Goal: Use online tool/utility: Use online tool/utility

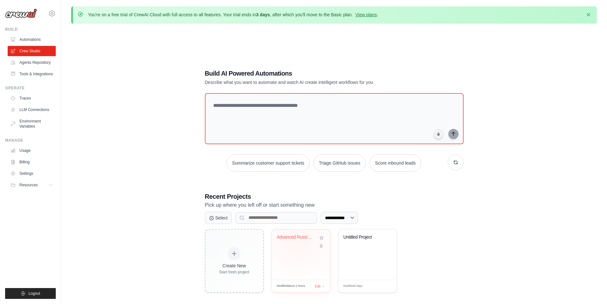
click at [298, 241] on div "Advanced Russian Crypto Digest Gene..." at bounding box center [296, 238] width 39 height 8
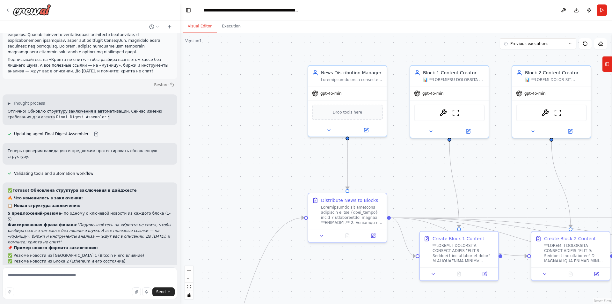
scroll to position [2353, 0]
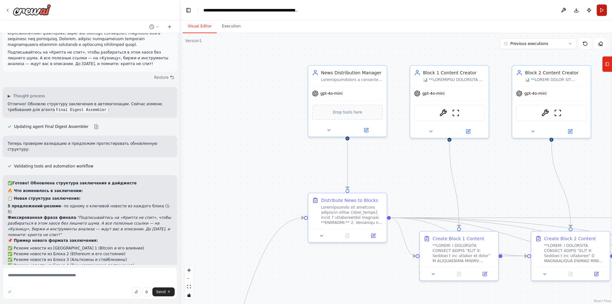
click at [601, 10] on button "Run" at bounding box center [601, 9] width 10 height 11
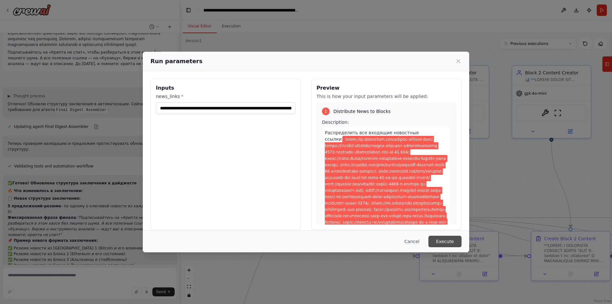
click at [447, 241] on button "Execute" at bounding box center [444, 240] width 33 height 11
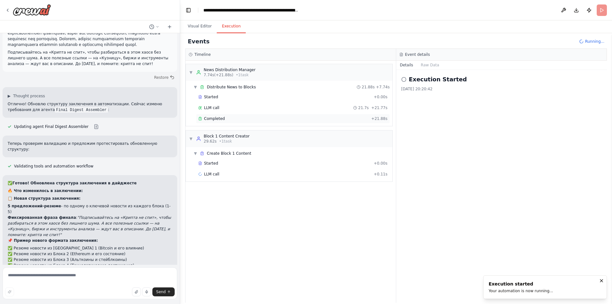
click at [320, 117] on div "Completed" at bounding box center [283, 118] width 170 height 5
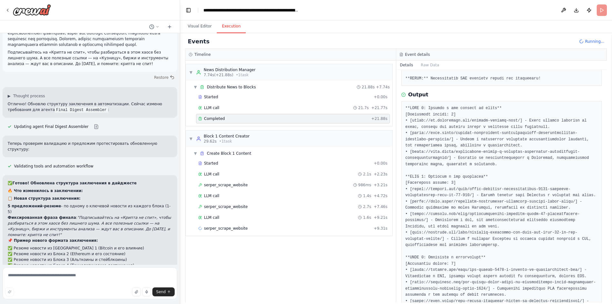
scroll to position [214, 0]
click at [261, 228] on div "serper_scrape_website 1.1s + 10.37s" at bounding box center [292, 228] width 189 height 5
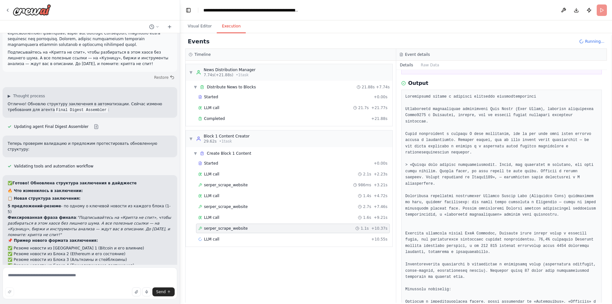
scroll to position [0, 0]
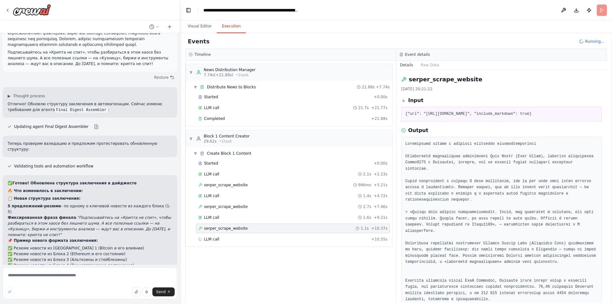
drag, startPoint x: 424, startPoint y: 114, endPoint x: 444, endPoint y: 120, distance: 20.6
click at [444, 117] on pre "{"url": "https://bits.media/neizvestnye-izbili-i-ograbili-uchastnika-singapursk…" at bounding box center [501, 114] width 192 height 6
copy pre "https://bits.media/neizvestnye-izbili-i-ograbili-uchastnika-singapurskoy-kripto…"
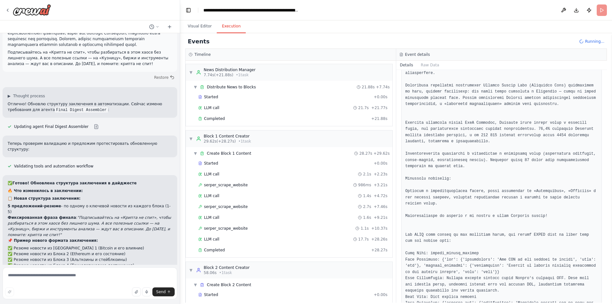
scroll to position [159, 0]
click at [255, 184] on div "serper_scrape_website 986ms + 3.21s" at bounding box center [292, 184] width 189 height 5
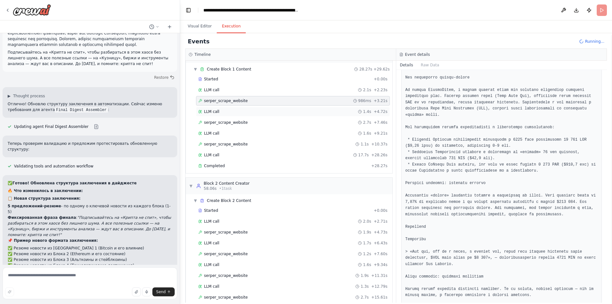
scroll to position [104, 0]
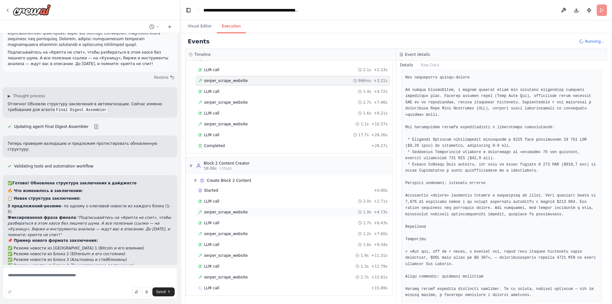
click at [264, 211] on div "serper_scrape_website 1.9s + 4.73s" at bounding box center [292, 211] width 189 height 5
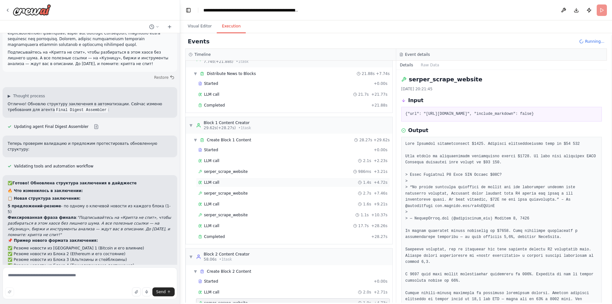
scroll to position [0, 0]
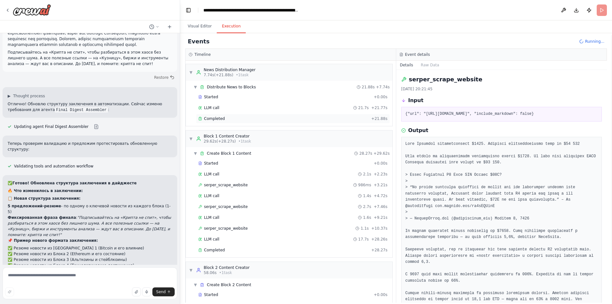
click at [237, 122] on div "Completed + 21.88s" at bounding box center [293, 119] width 194 height 10
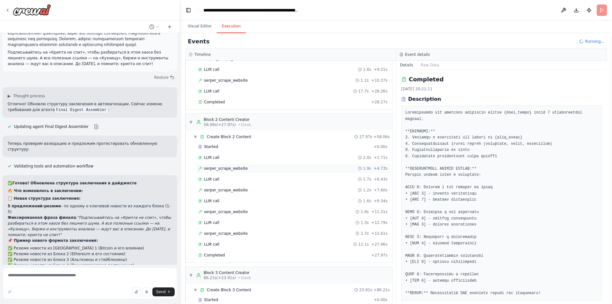
scroll to position [159, 0]
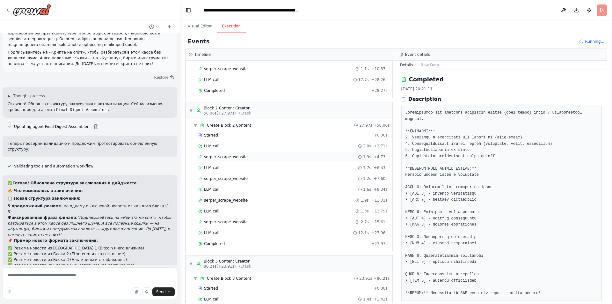
click at [242, 158] on div "serper_scrape_website 1.9s + 4.73s" at bounding box center [292, 156] width 189 height 5
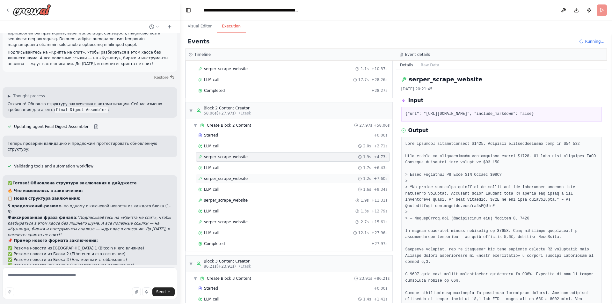
click at [235, 180] on div "serper_scrape_website 1.2s + 7.60s" at bounding box center [293, 179] width 194 height 10
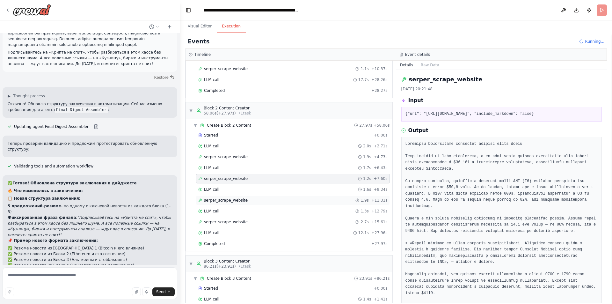
click at [245, 199] on div "serper_scrape_website 1.9s + 11.31s" at bounding box center [292, 200] width 189 height 5
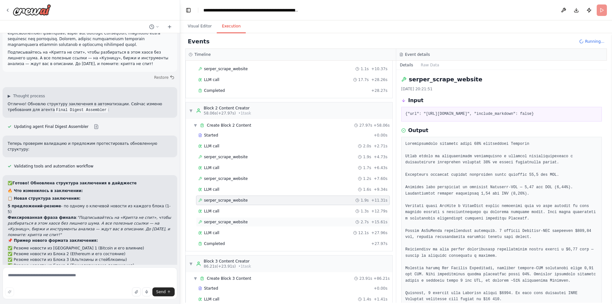
click at [250, 226] on div "serper_scrape_website 2.7s + 15.61s" at bounding box center [293, 222] width 194 height 10
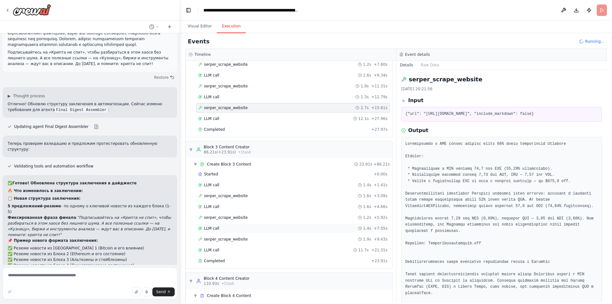
scroll to position [287, 0]
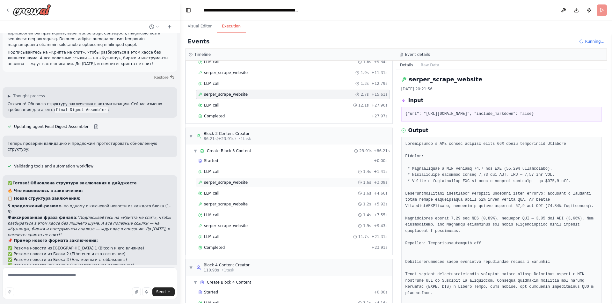
click at [241, 183] on span "serper_scrape_website" at bounding box center [226, 182] width 44 height 5
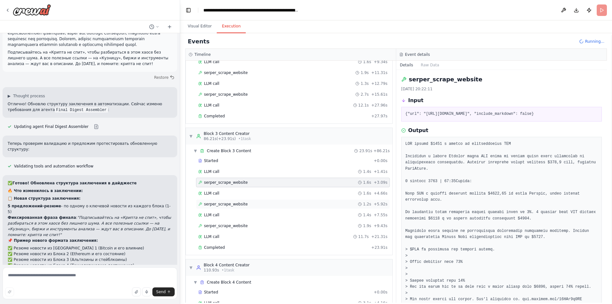
click at [240, 202] on span "serper_scrape_website" at bounding box center [226, 203] width 44 height 5
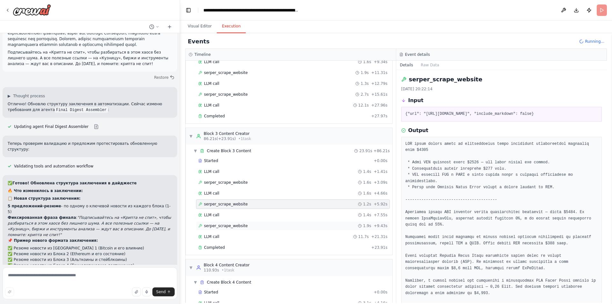
click at [252, 226] on div "serper_scrape_website 1.9s + 9.43s" at bounding box center [292, 225] width 189 height 5
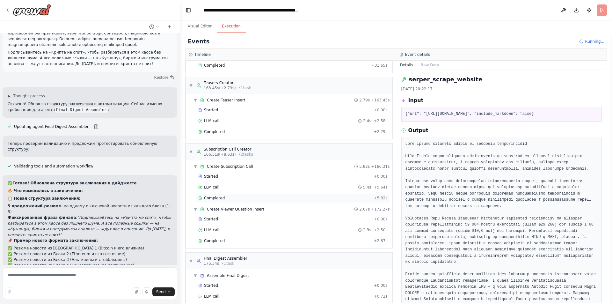
scroll to position [718, 0]
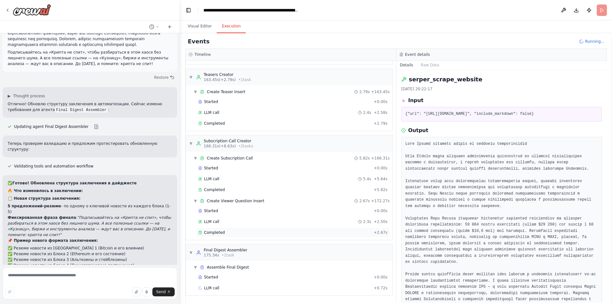
click at [252, 230] on div "Completed" at bounding box center [284, 232] width 173 height 5
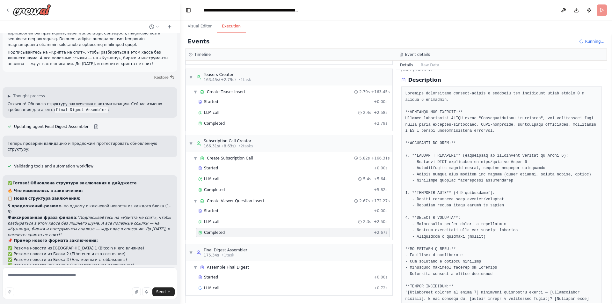
scroll to position [119, 0]
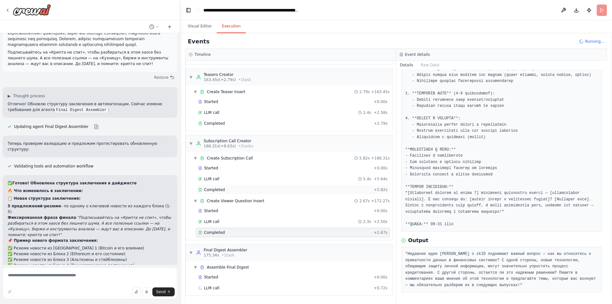
click at [248, 191] on div "Completed" at bounding box center [284, 189] width 173 height 5
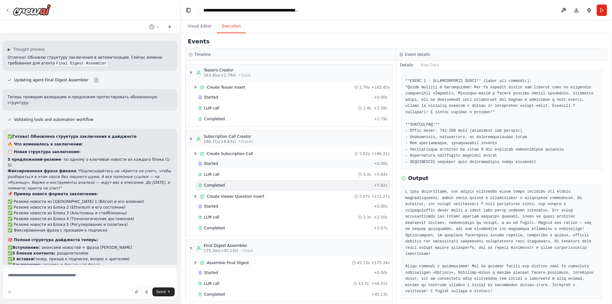
scroll to position [729, 0]
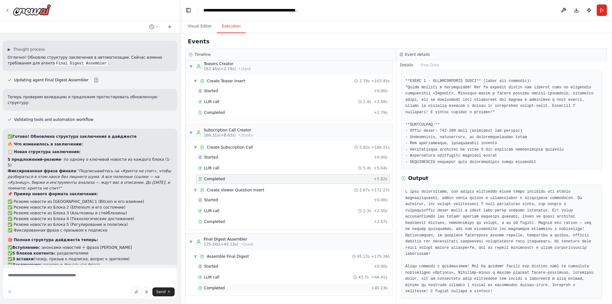
click at [215, 289] on span "Completed" at bounding box center [214, 287] width 21 height 5
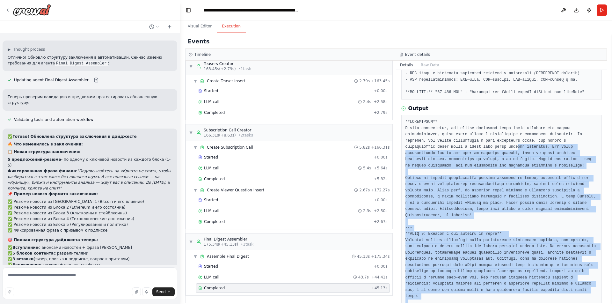
scroll to position [287, 0]
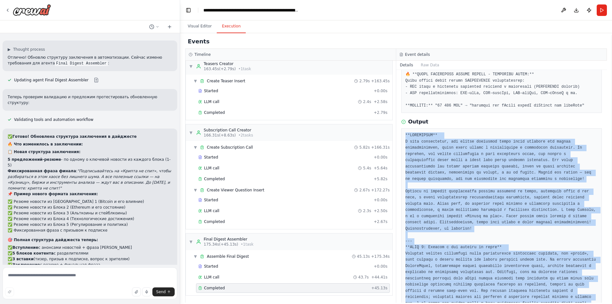
drag, startPoint x: 484, startPoint y: 284, endPoint x: 405, endPoint y: 114, distance: 187.5
copy pre "**ВСТУПЛЕНИЕ** В мире криптовалют, где каждое мгновение может стать решающим дл…"
